Goal: Transaction & Acquisition: Purchase product/service

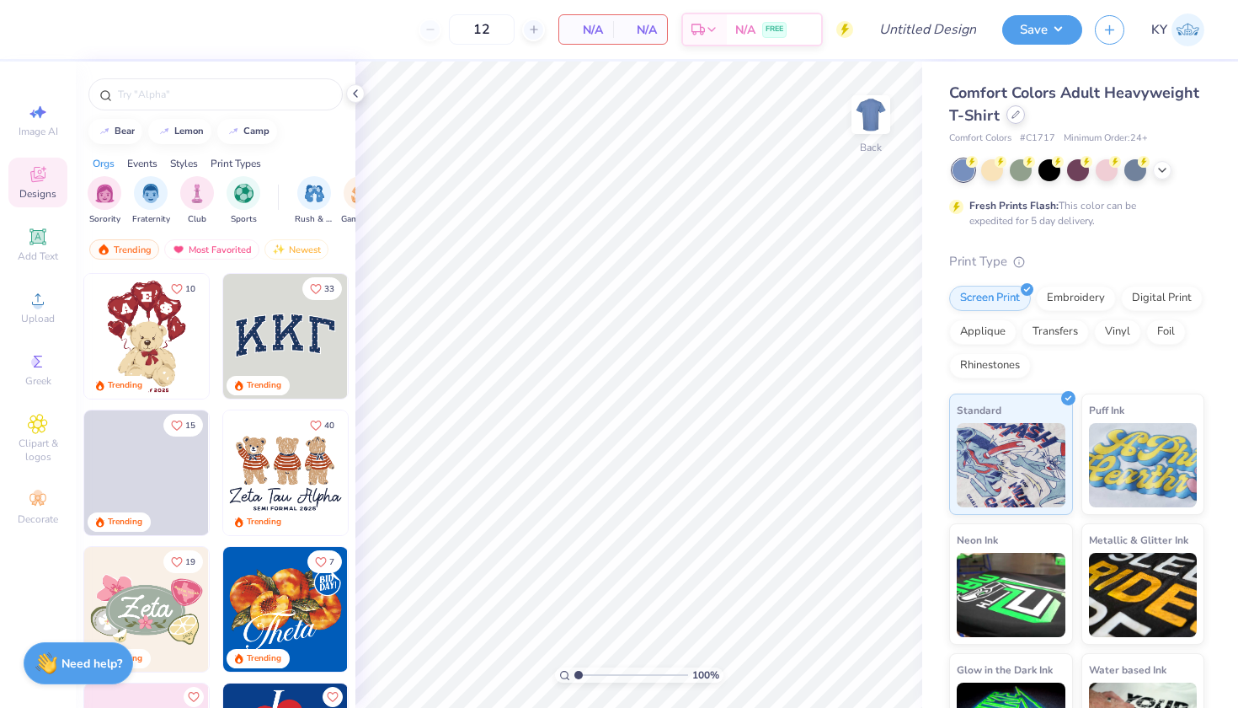
click at [1025, 120] on div at bounding box center [1016, 114] width 19 height 19
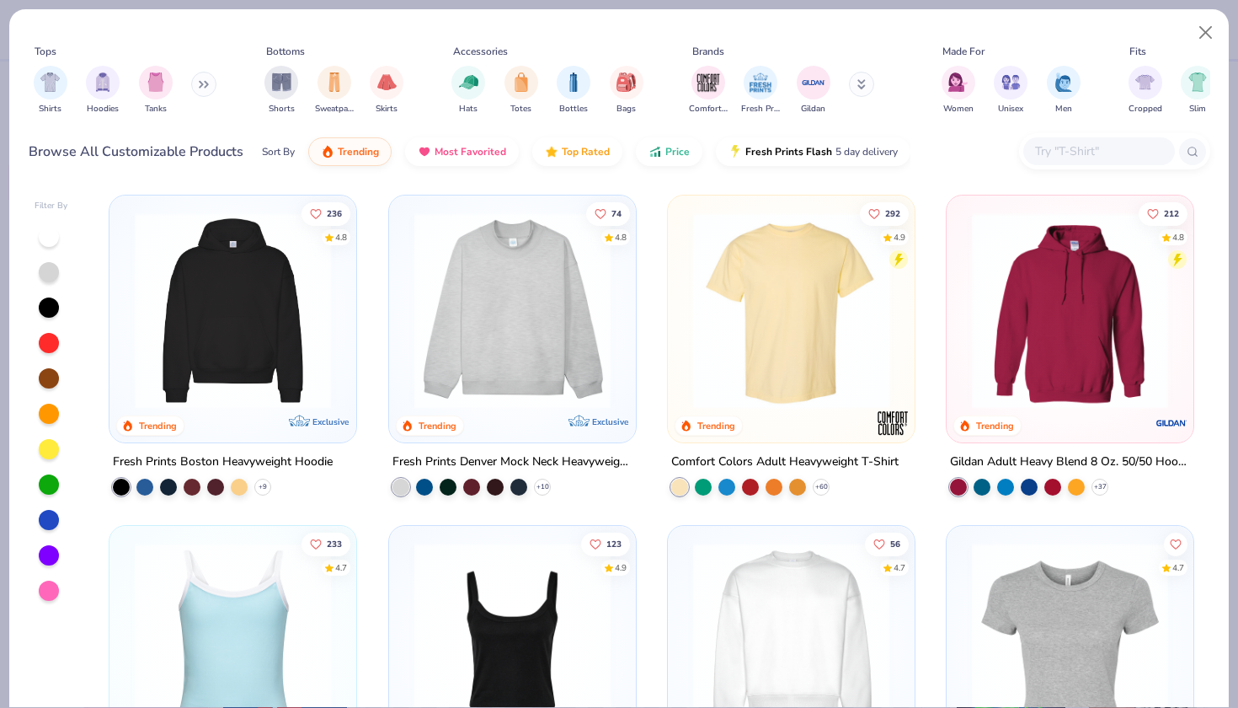
click at [202, 82] on button at bounding box center [203, 84] width 25 height 25
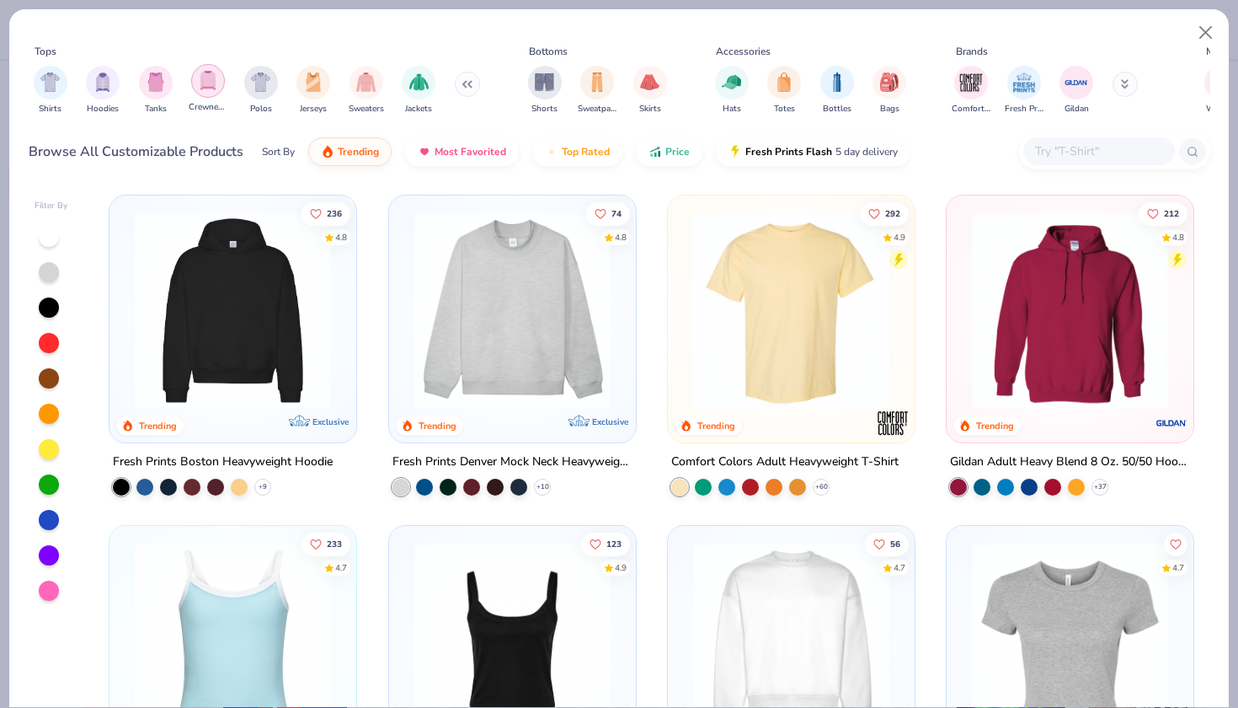
click at [216, 88] on img "filter for Crewnecks" at bounding box center [208, 80] width 19 height 19
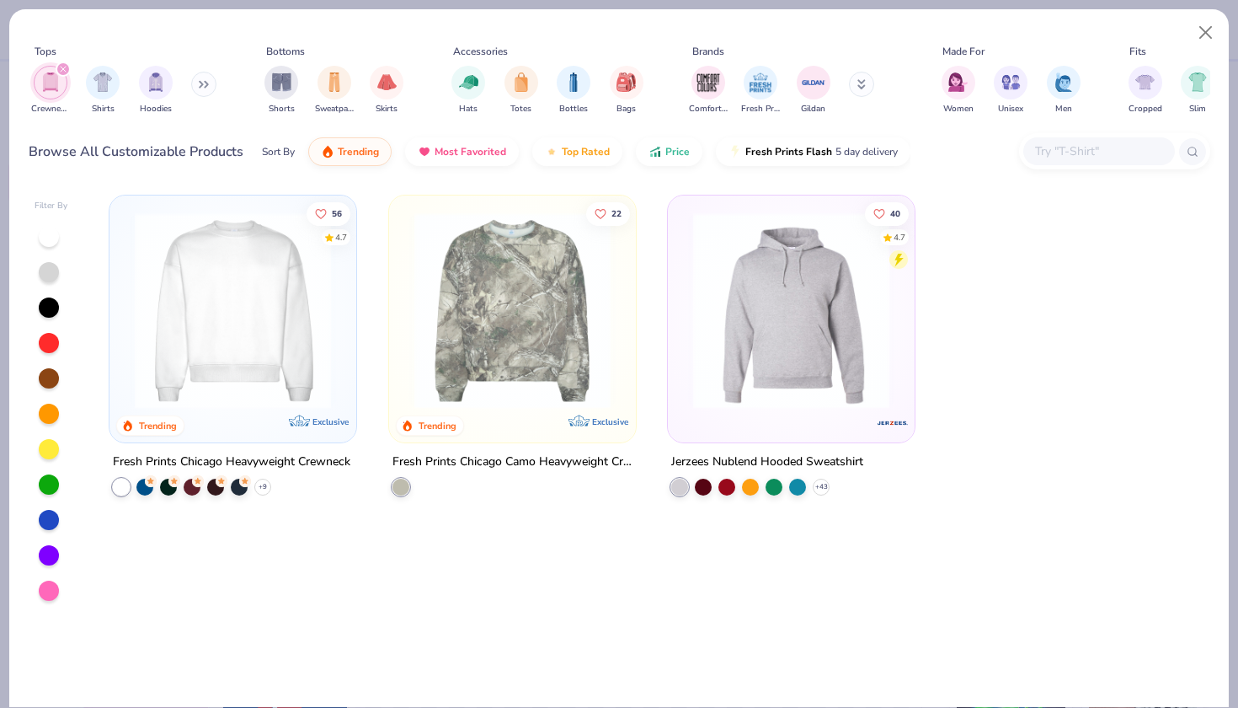
click at [232, 310] on img at bounding box center [232, 310] width 213 height 196
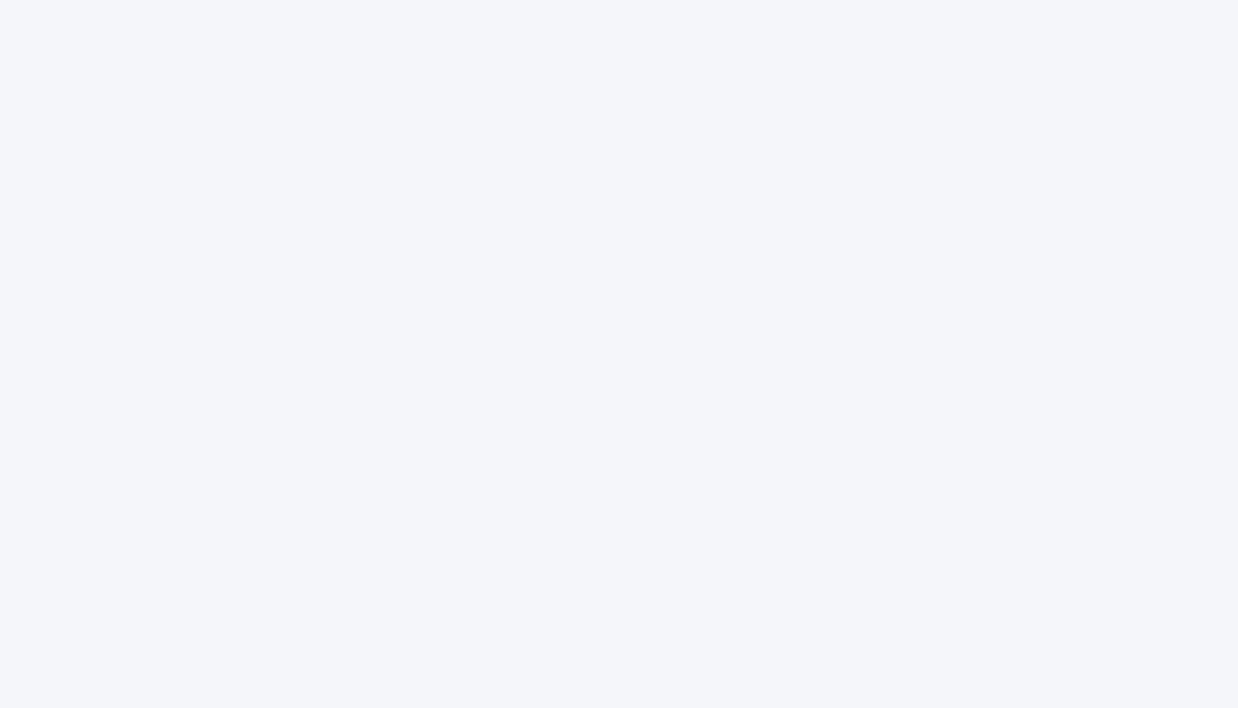
click at [653, 62] on div at bounding box center [619, 354] width 1238 height 708
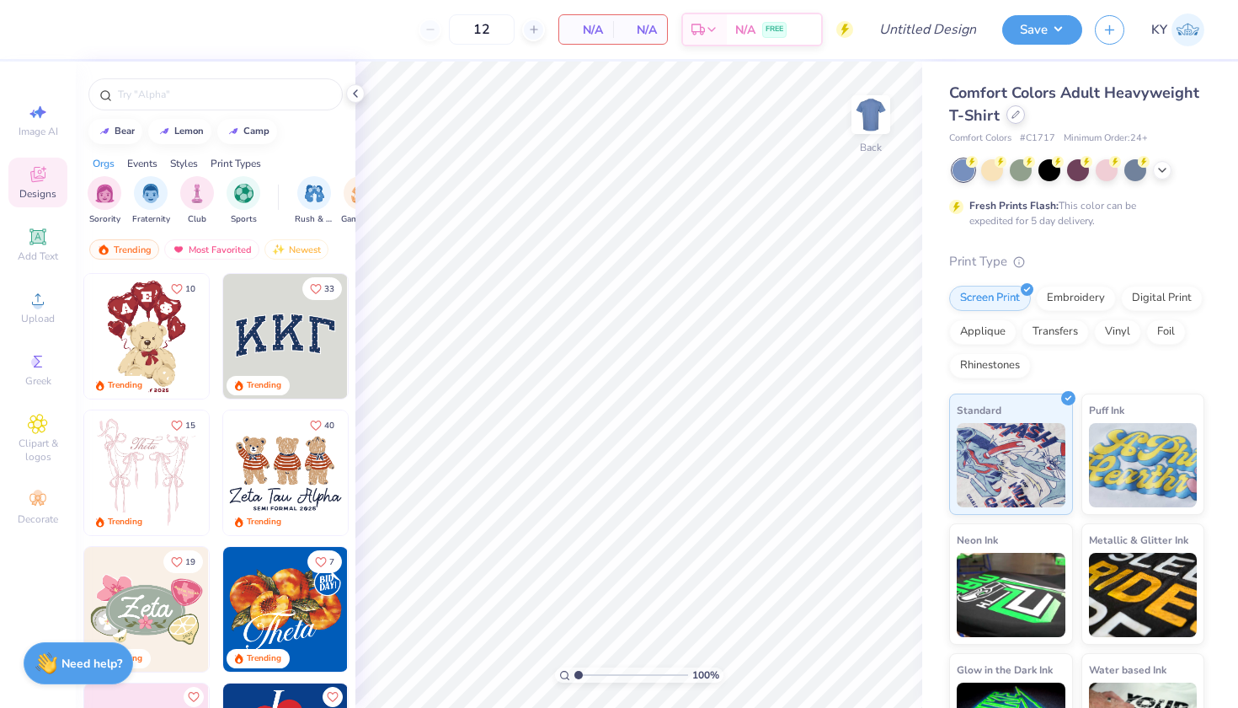
click at [1020, 116] on icon at bounding box center [1016, 114] width 8 height 8
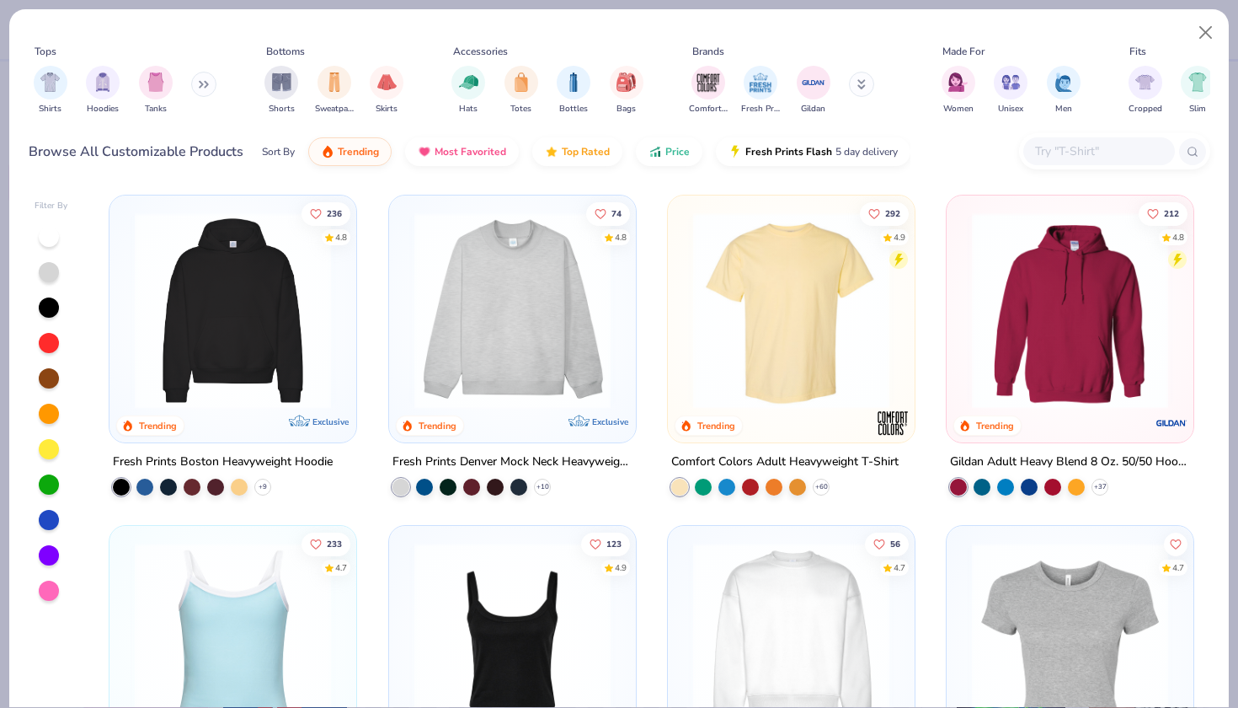
click at [209, 84] on icon at bounding box center [204, 84] width 10 height 8
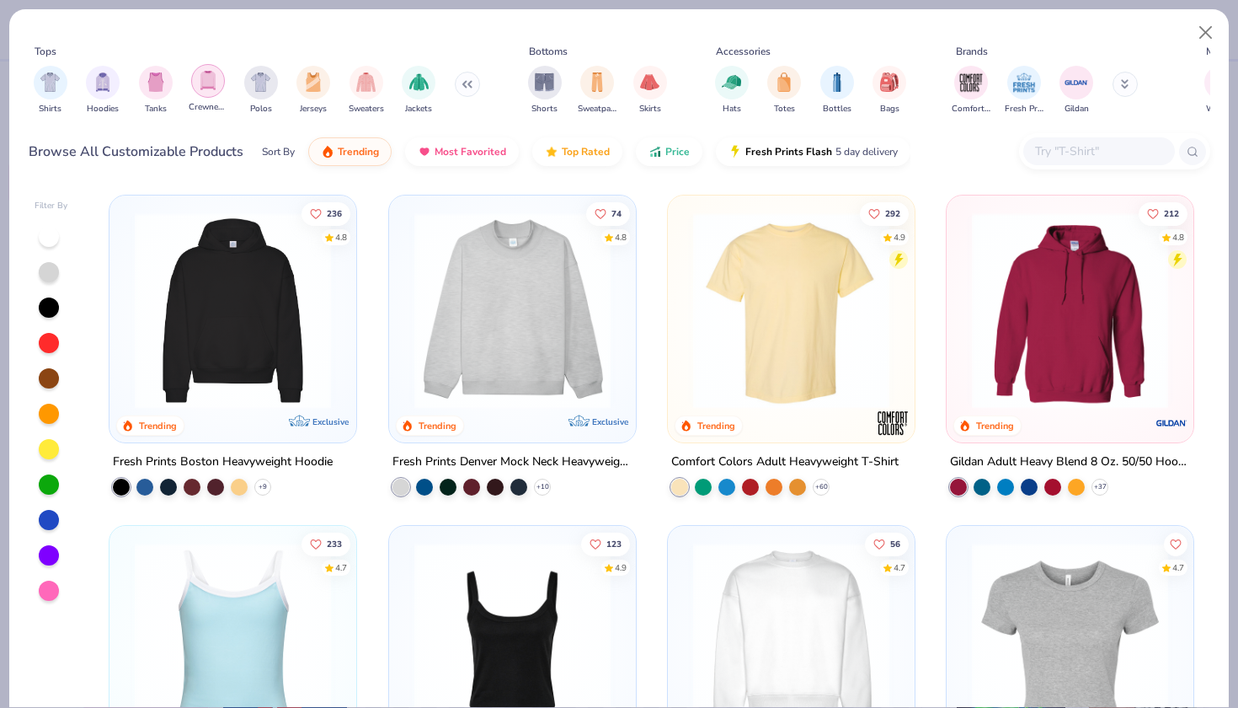
click at [207, 86] on img "filter for Crewnecks" at bounding box center [208, 80] width 19 height 19
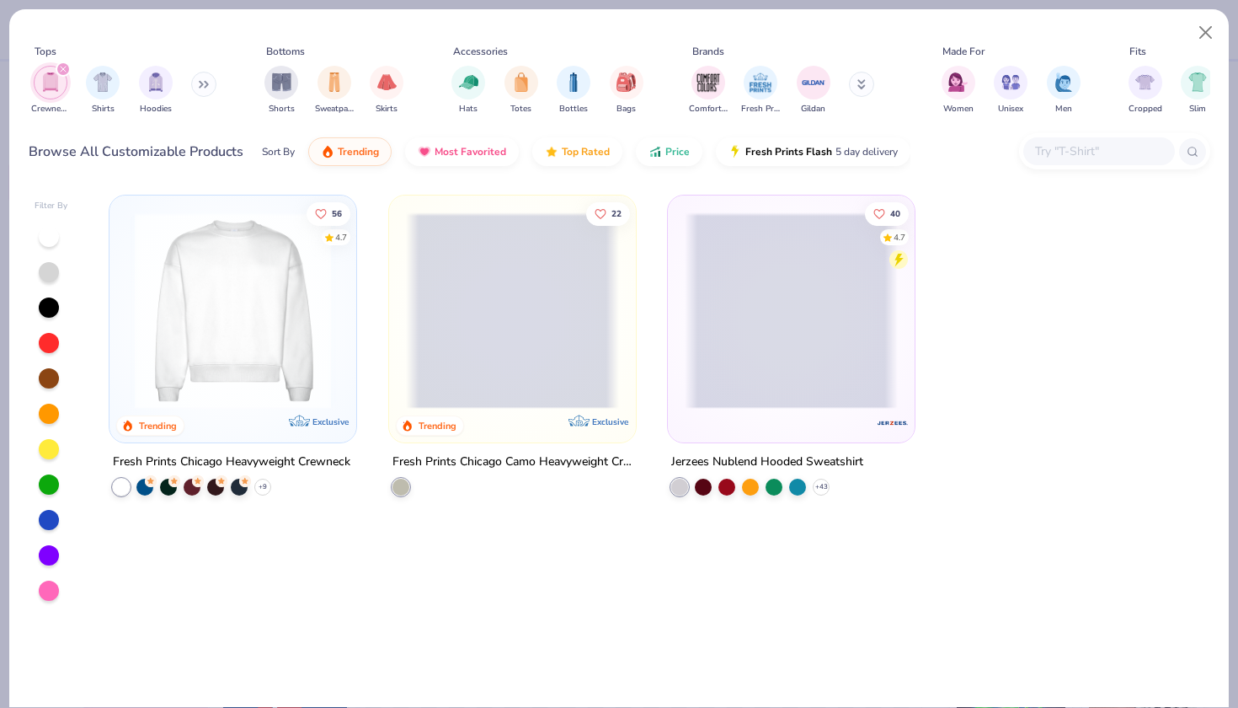
click at [251, 431] on div "56 4.7 Trending Exclusive" at bounding box center [233, 318] width 247 height 247
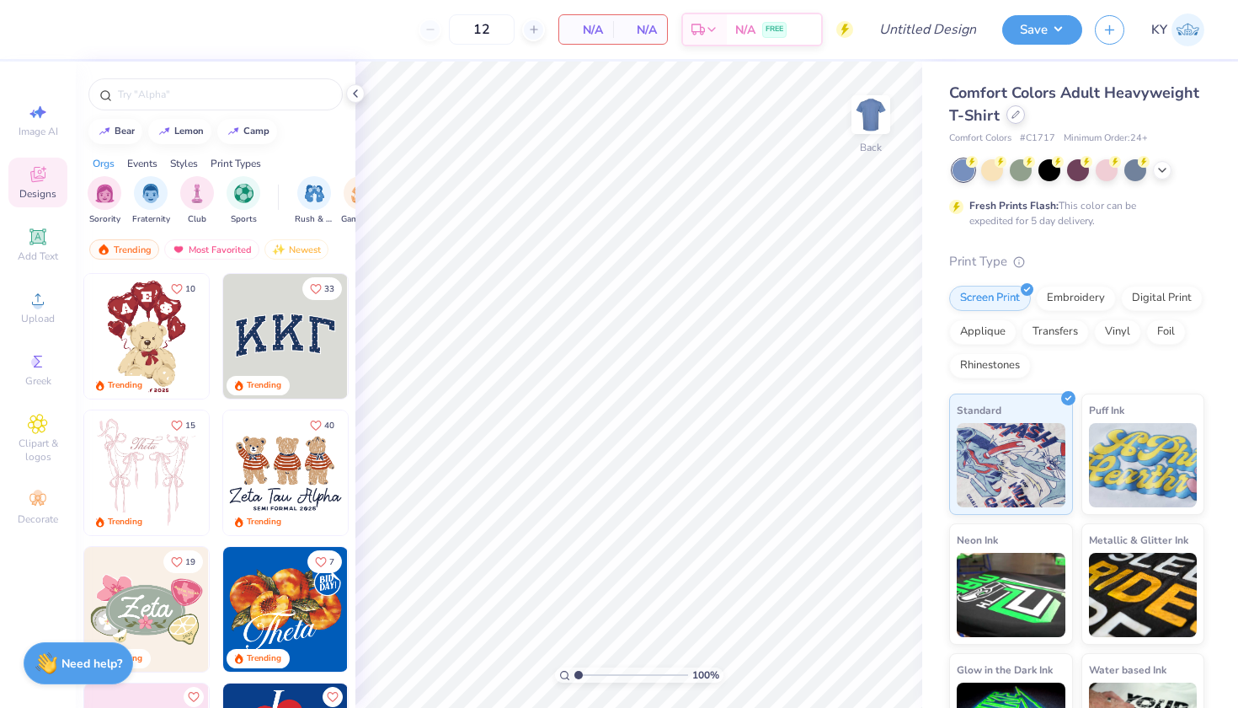
click at [1025, 109] on div at bounding box center [1016, 114] width 19 height 19
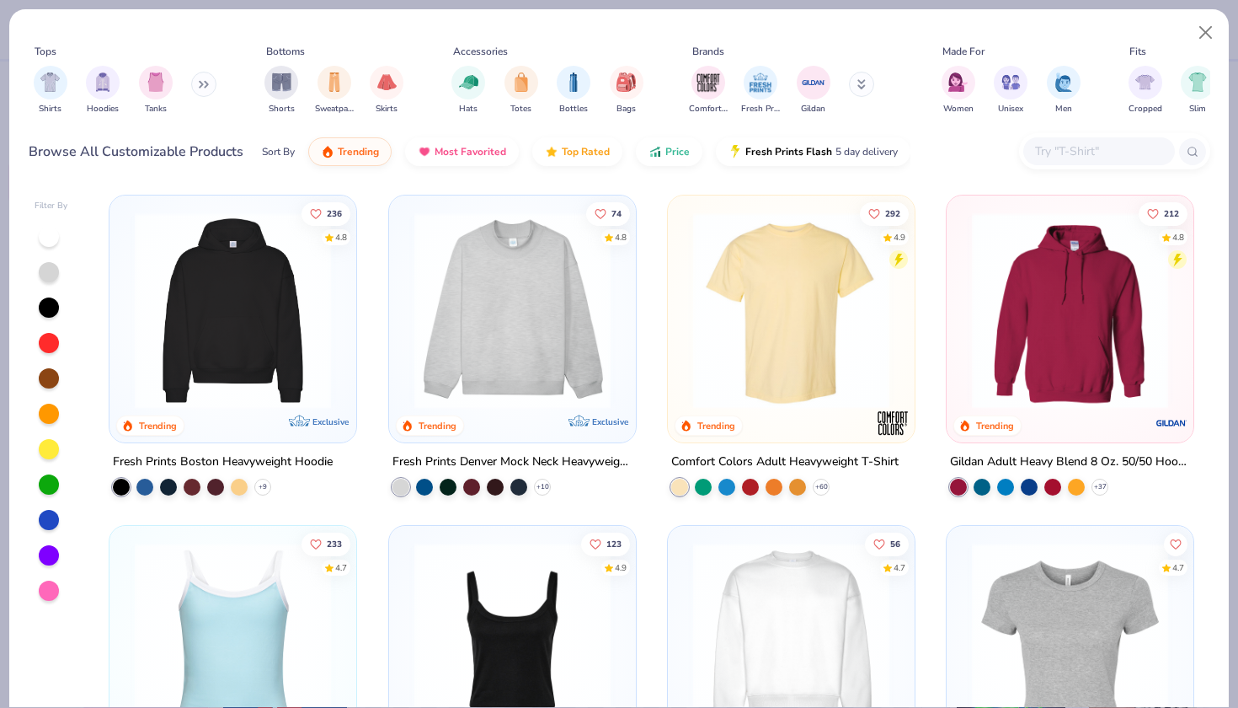
click at [203, 86] on icon at bounding box center [204, 84] width 10 height 8
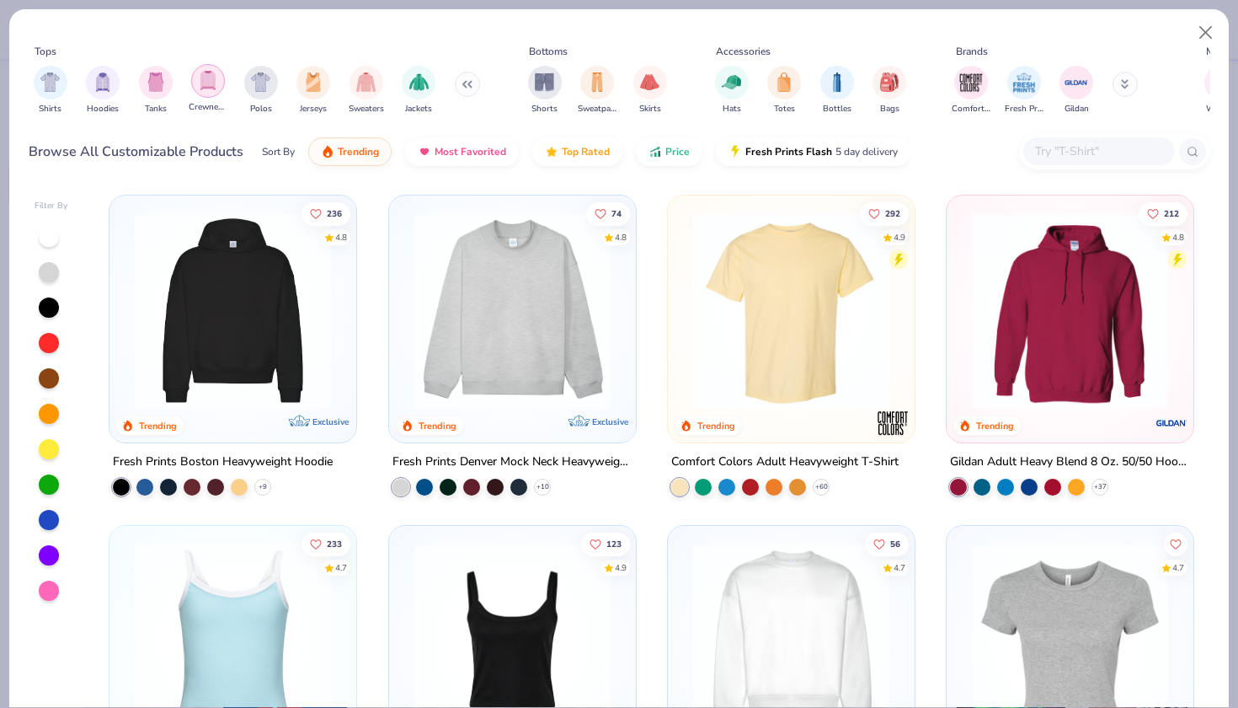
click at [209, 83] on img "filter for Crewnecks" at bounding box center [208, 80] width 19 height 19
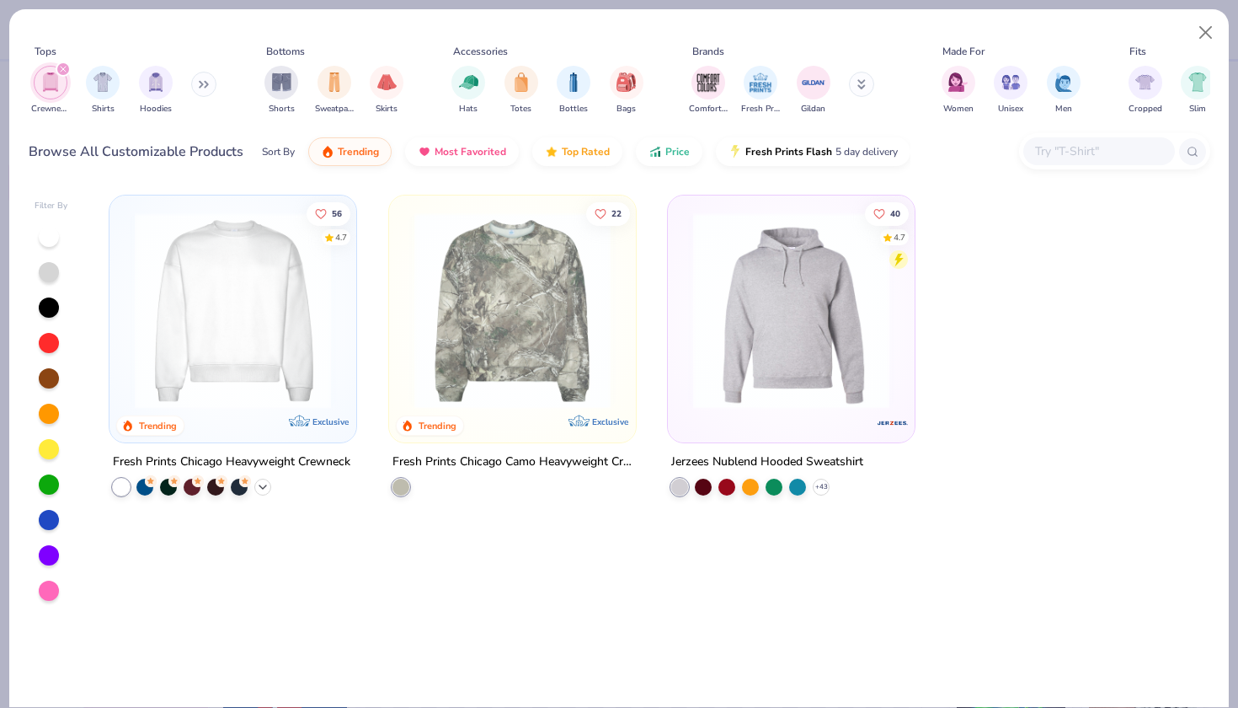
click at [266, 482] on icon at bounding box center [262, 486] width 13 height 13
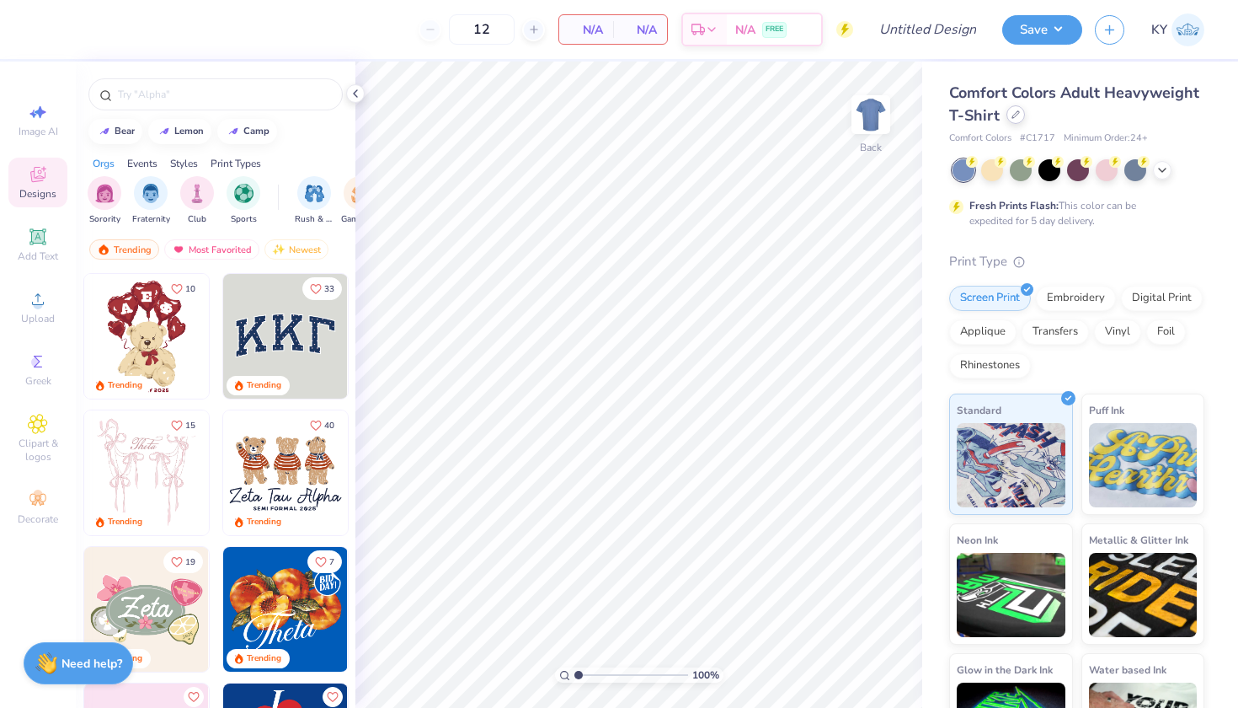
click at [1020, 118] on icon at bounding box center [1016, 114] width 8 height 8
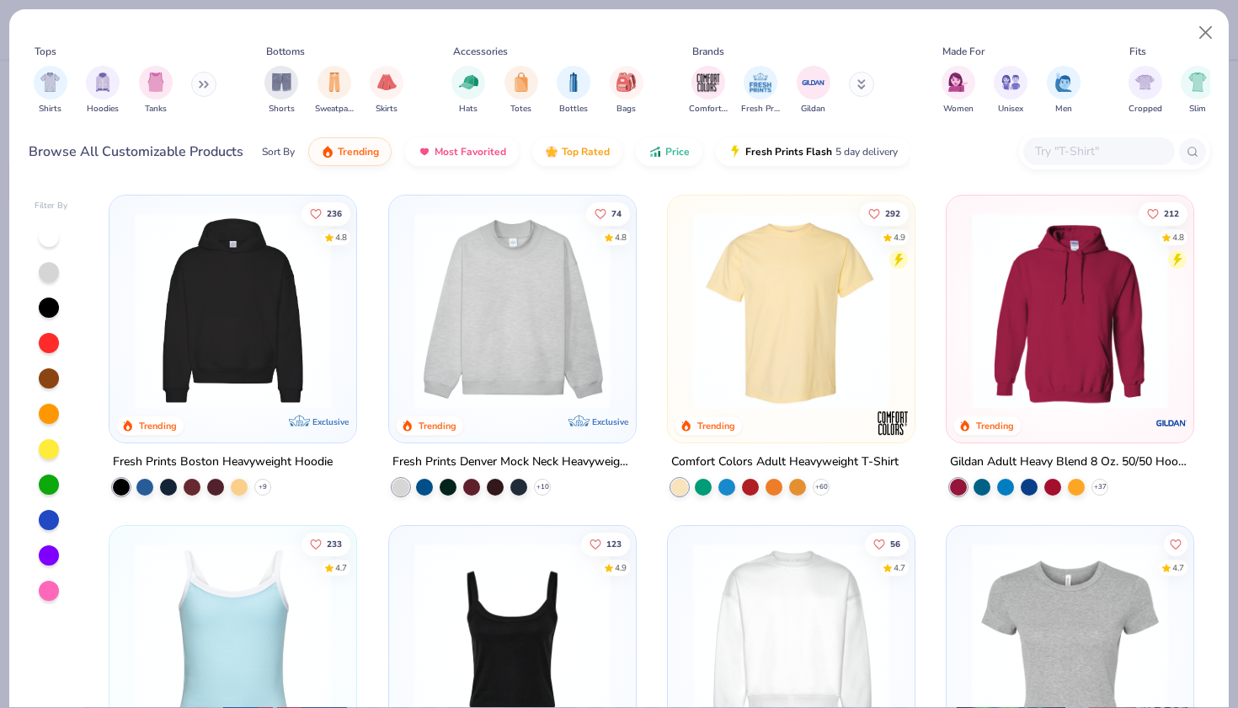
click at [562, 372] on img at bounding box center [512, 310] width 213 height 196
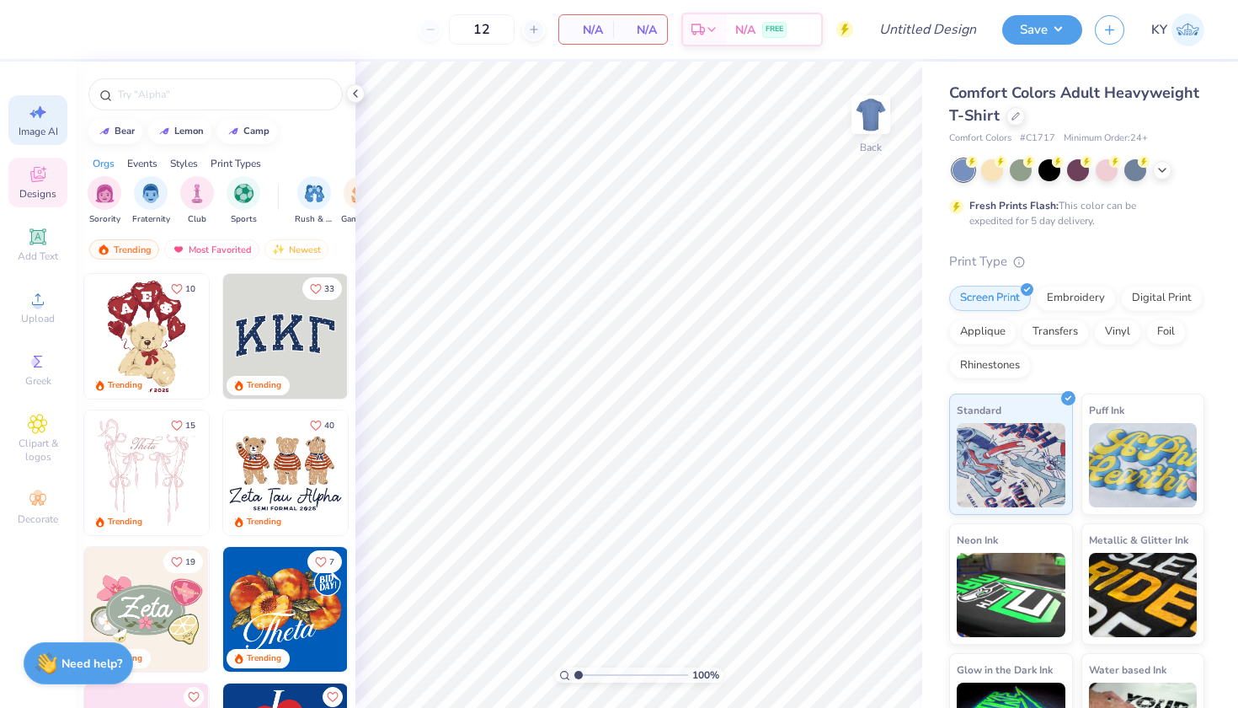
click at [44, 128] on span "Image AI" at bounding box center [39, 131] width 40 height 13
select select "4"
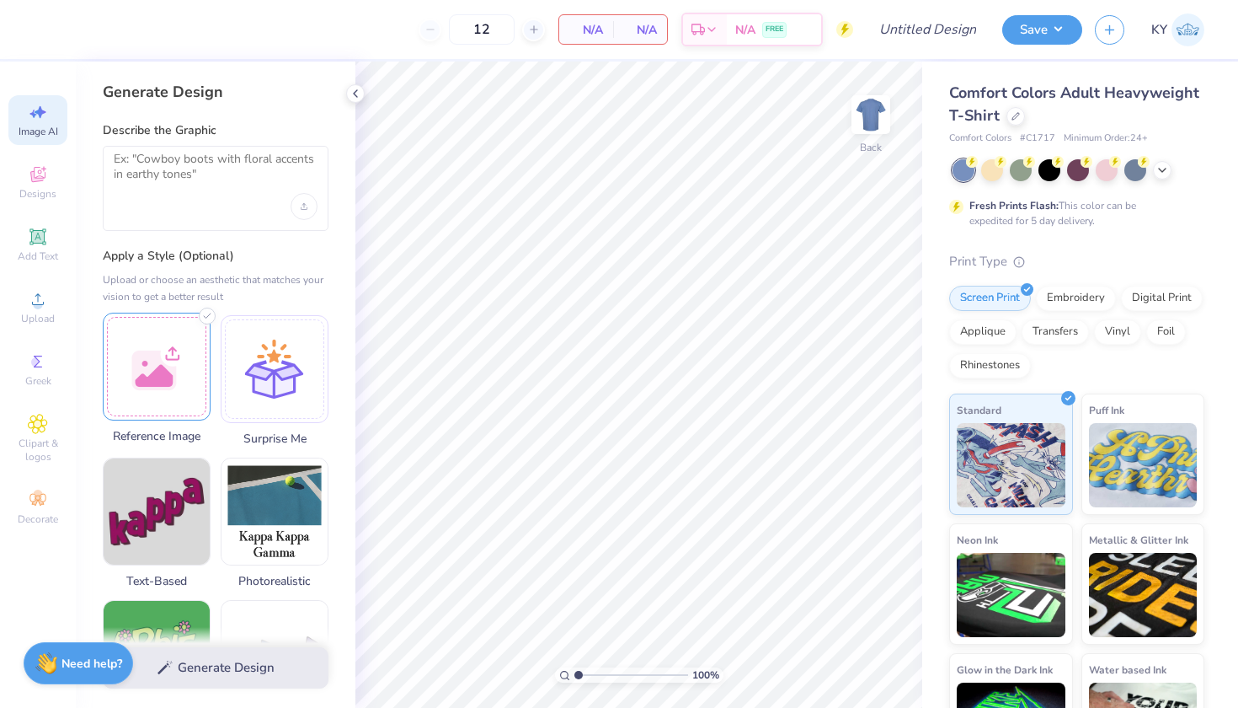
click at [198, 356] on div at bounding box center [157, 367] width 108 height 108
click at [1025, 120] on div at bounding box center [1016, 114] width 19 height 19
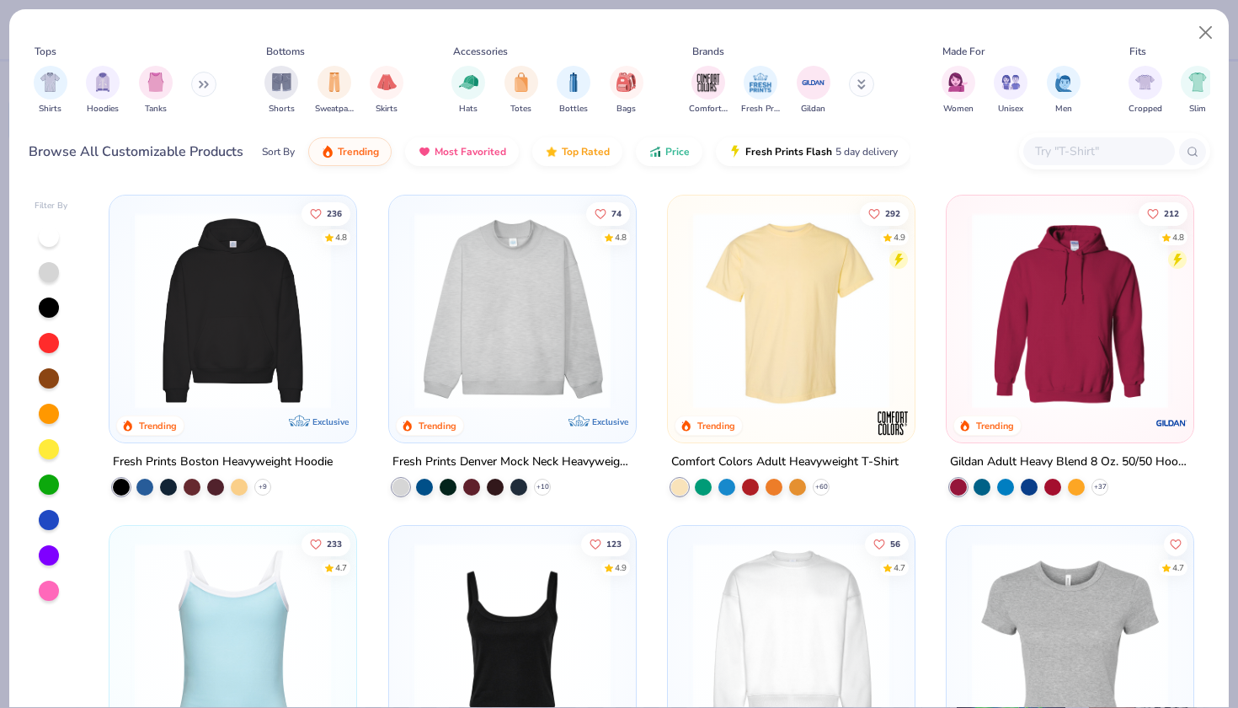
click at [195, 90] on div "Shirts Hoodies Tanks" at bounding box center [126, 90] width 194 height 62
click at [205, 83] on icon at bounding box center [204, 84] width 10 height 8
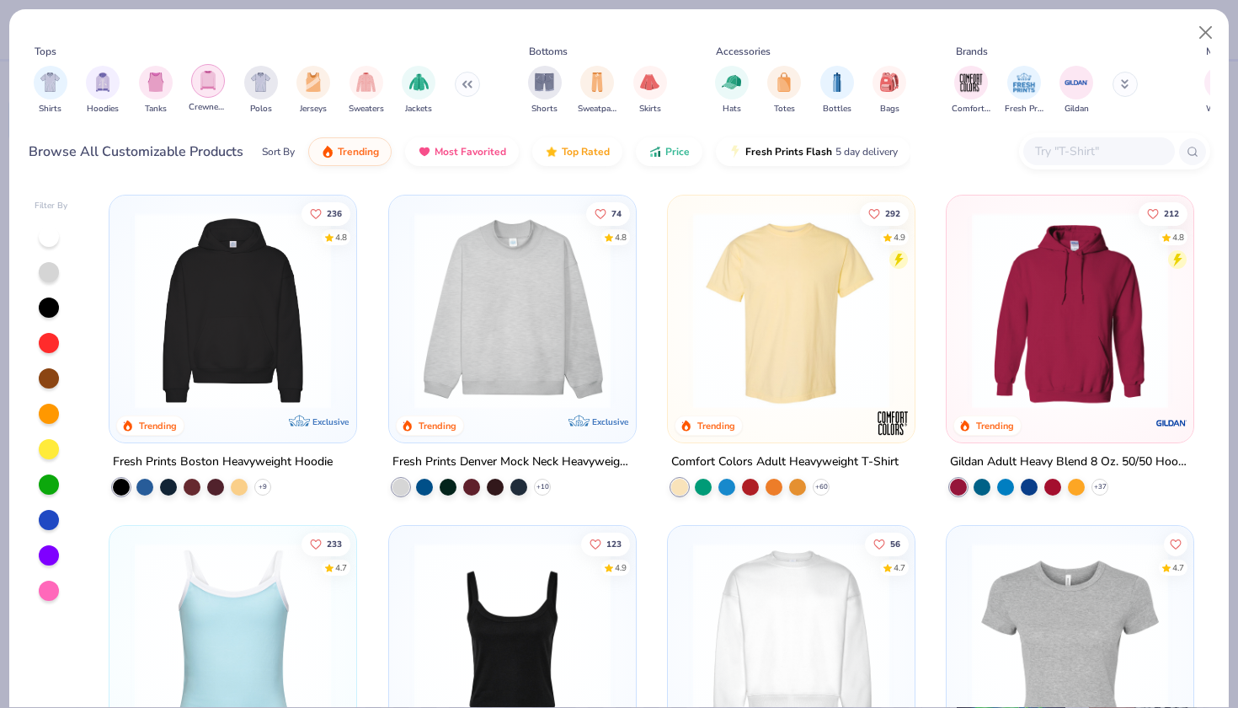
click at [200, 94] on div "filter for Crewnecks" at bounding box center [208, 81] width 34 height 34
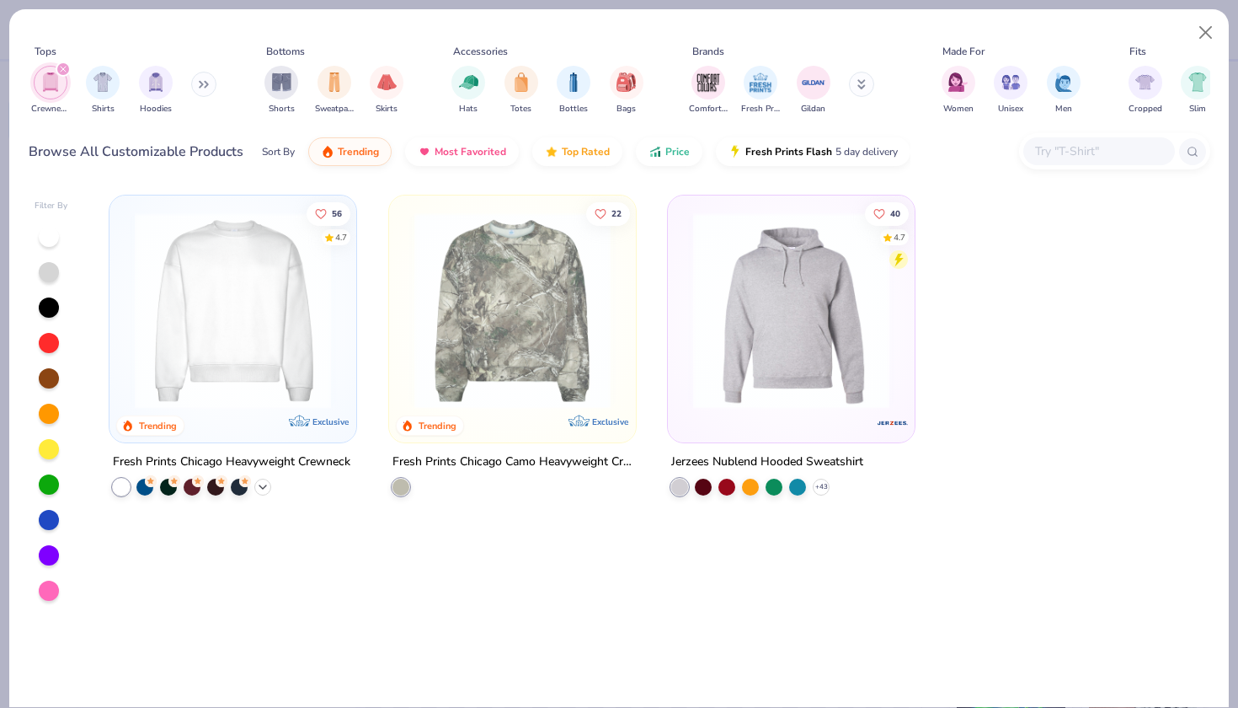
click at [265, 488] on icon at bounding box center [262, 486] width 13 height 13
